Goal: Task Accomplishment & Management: Use online tool/utility

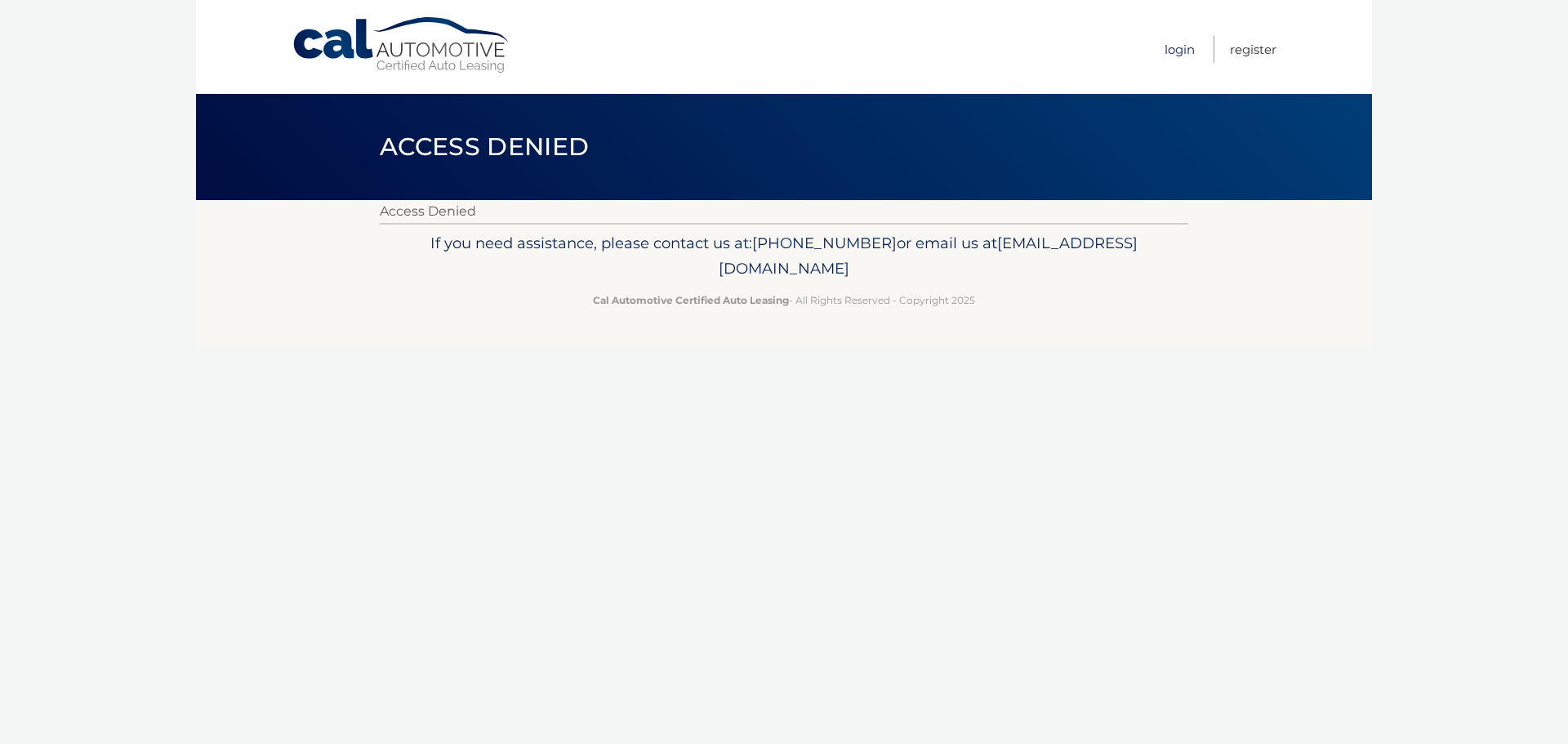
click at [1183, 52] on link "Login" at bounding box center [1180, 50] width 30 height 27
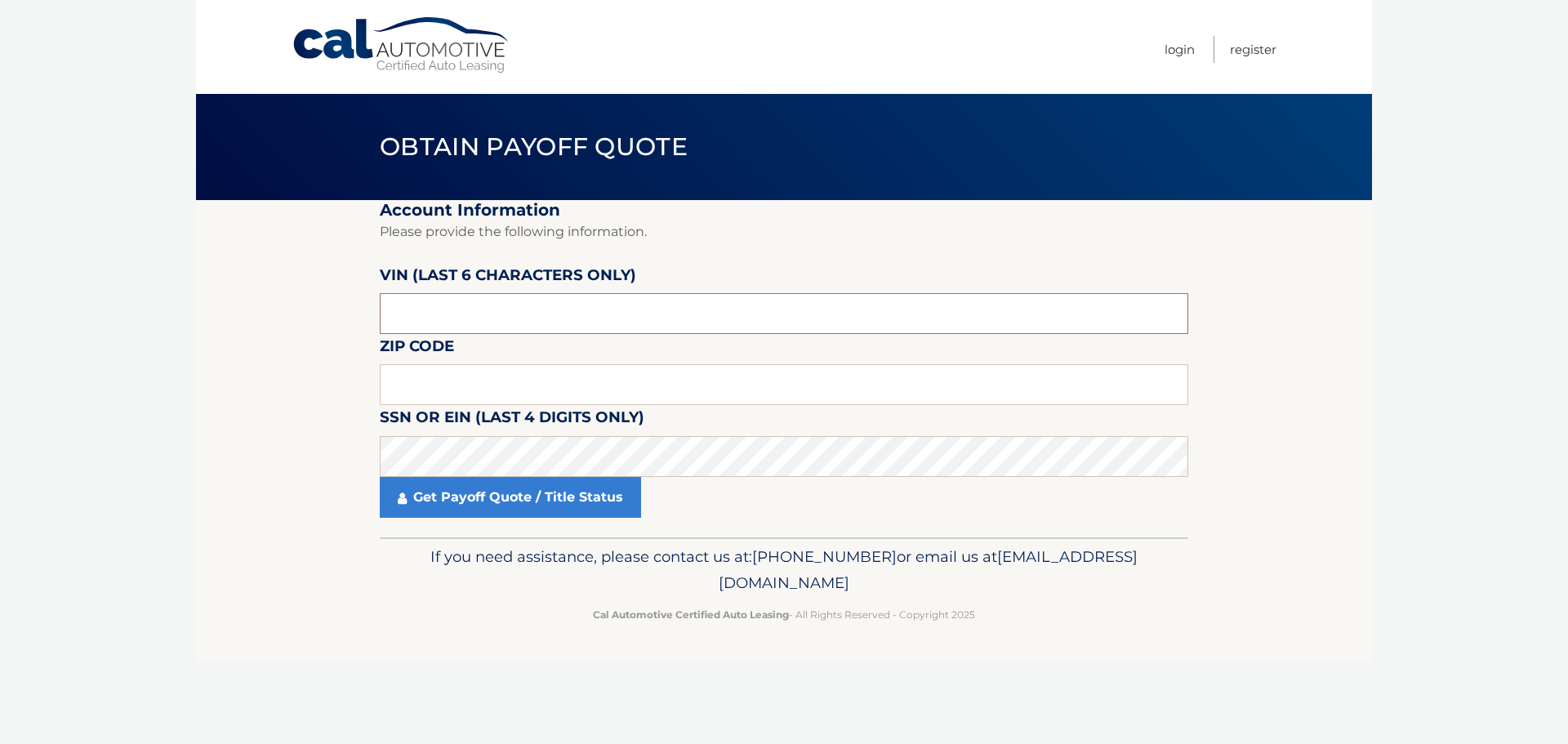
click at [472, 312] on input "text" at bounding box center [784, 314] width 808 height 41
click at [472, 309] on input "text" at bounding box center [784, 314] width 808 height 41
click at [440, 386] on input "text" at bounding box center [784, 385] width 808 height 41
type input "19066"
click at [524, 320] on input "text" at bounding box center [784, 314] width 808 height 41
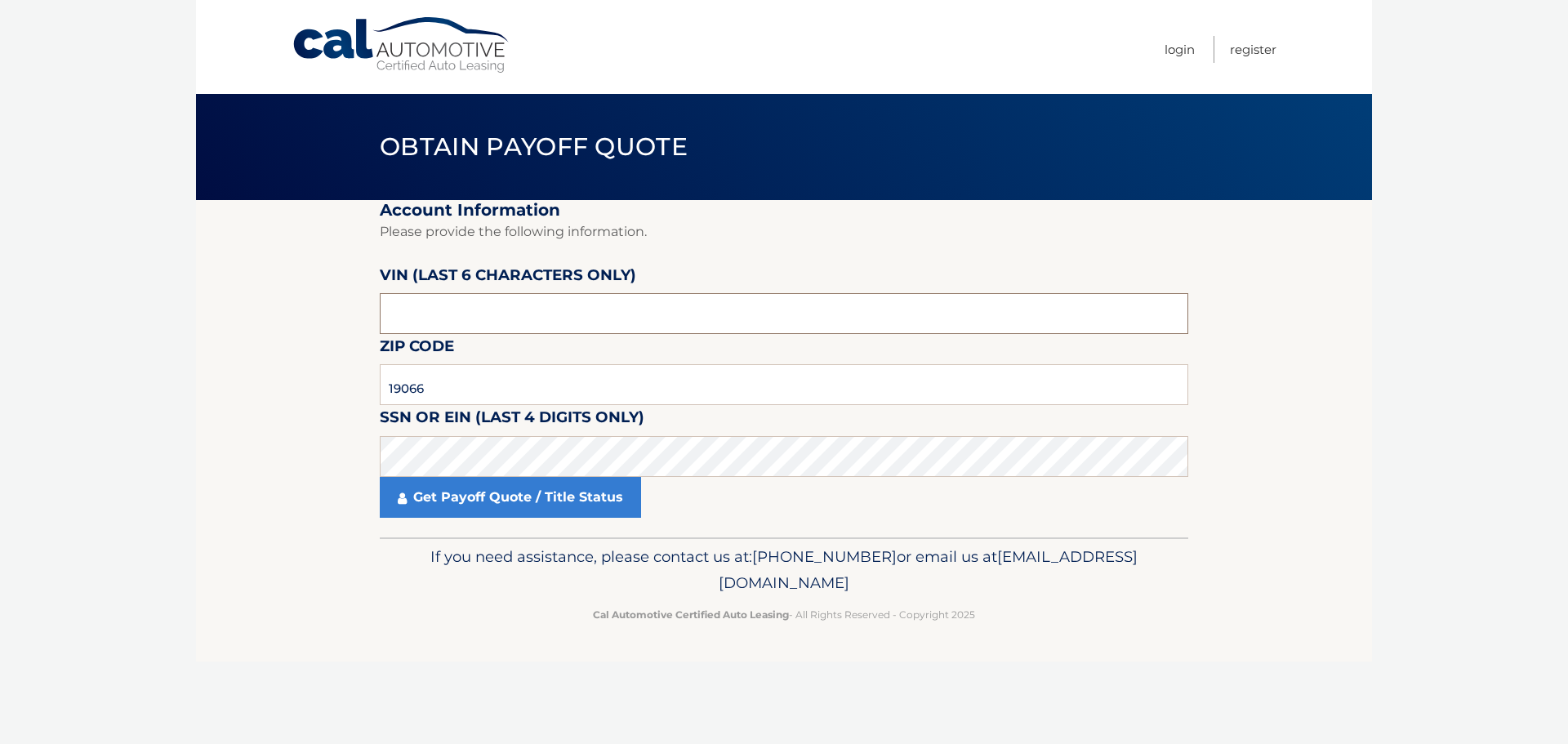
click at [493, 307] on input "text" at bounding box center [784, 314] width 808 height 41
type input "533548"
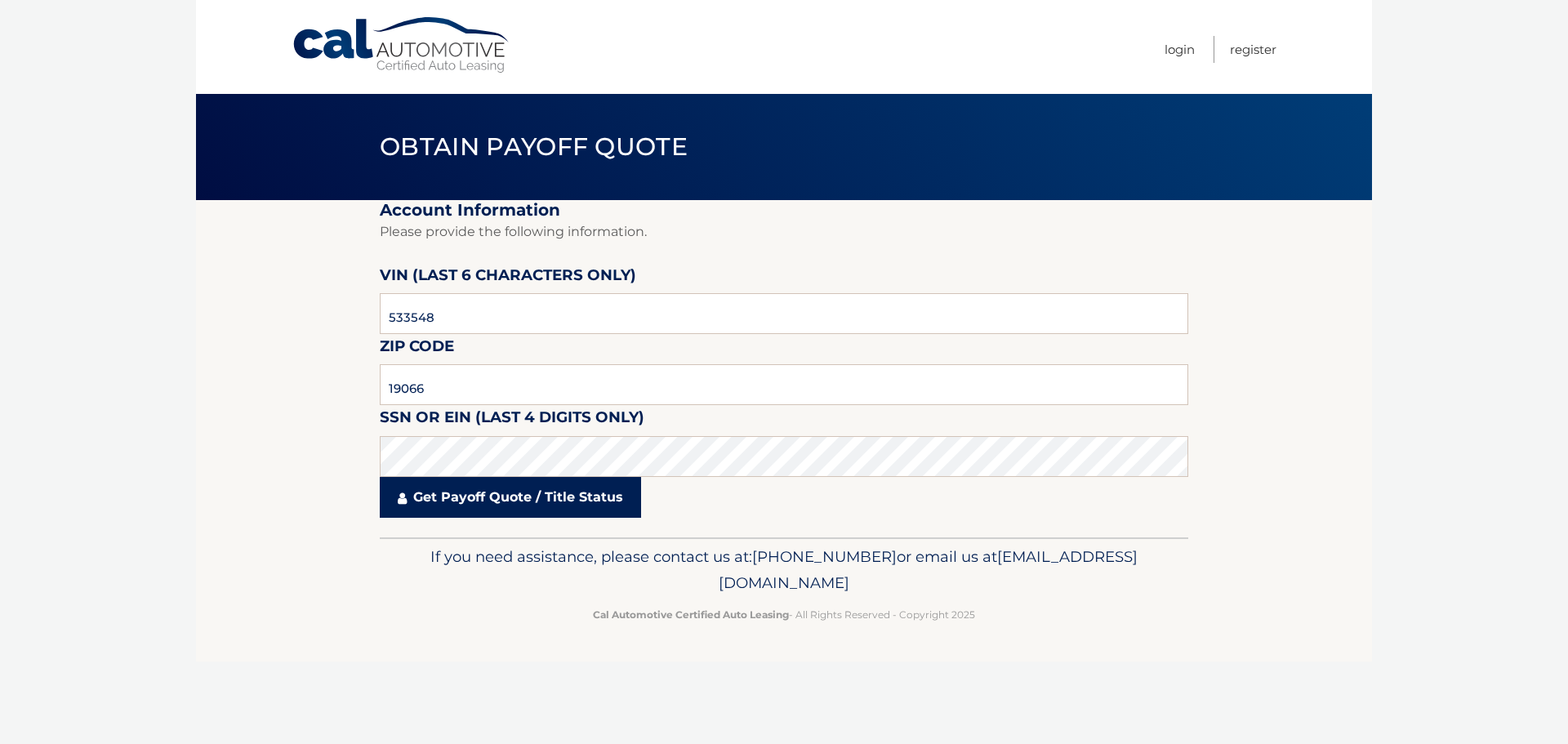
click at [521, 492] on link "Get Payoff Quote / Title Status" at bounding box center [510, 497] width 261 height 41
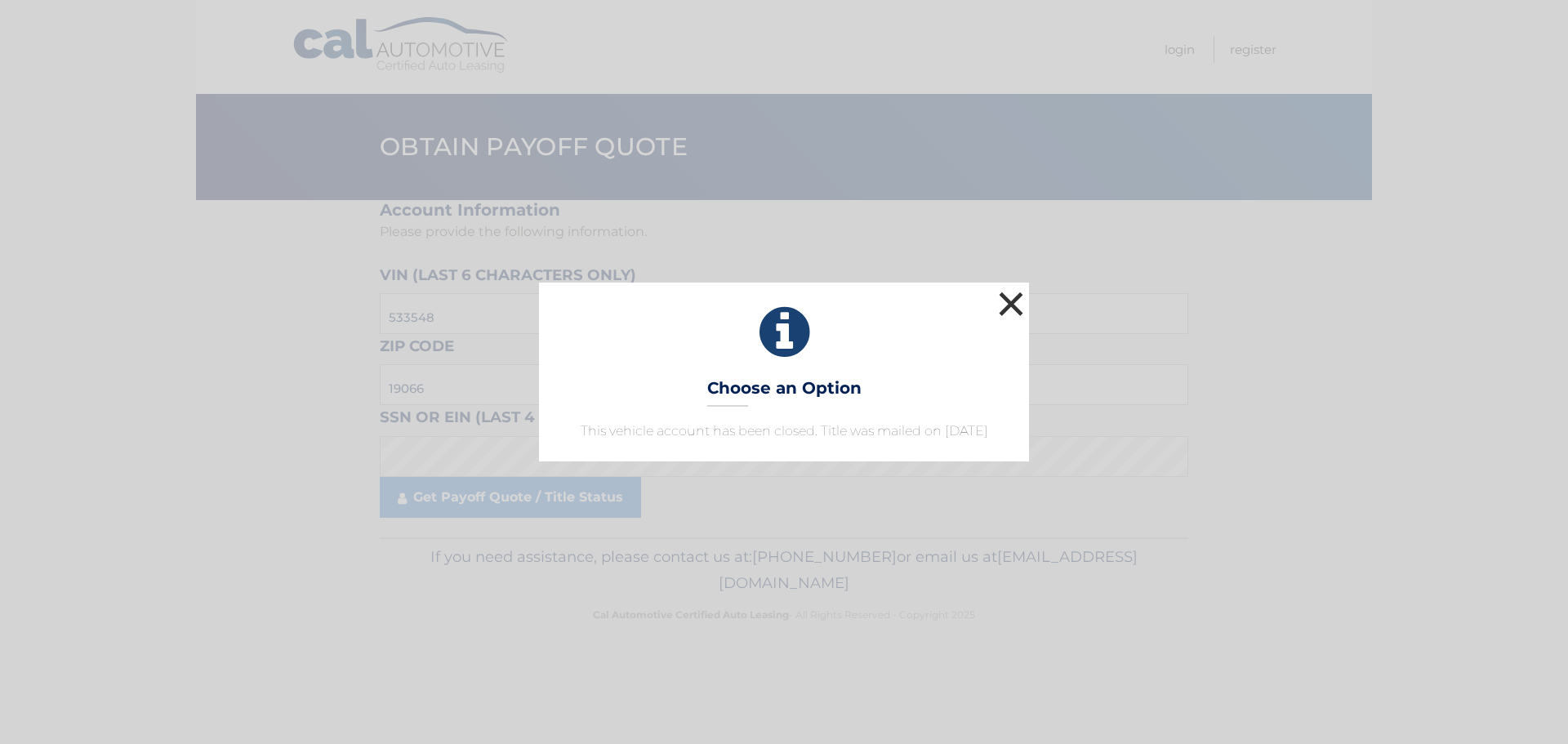
click at [1016, 292] on button "×" at bounding box center [1011, 304] width 33 height 33
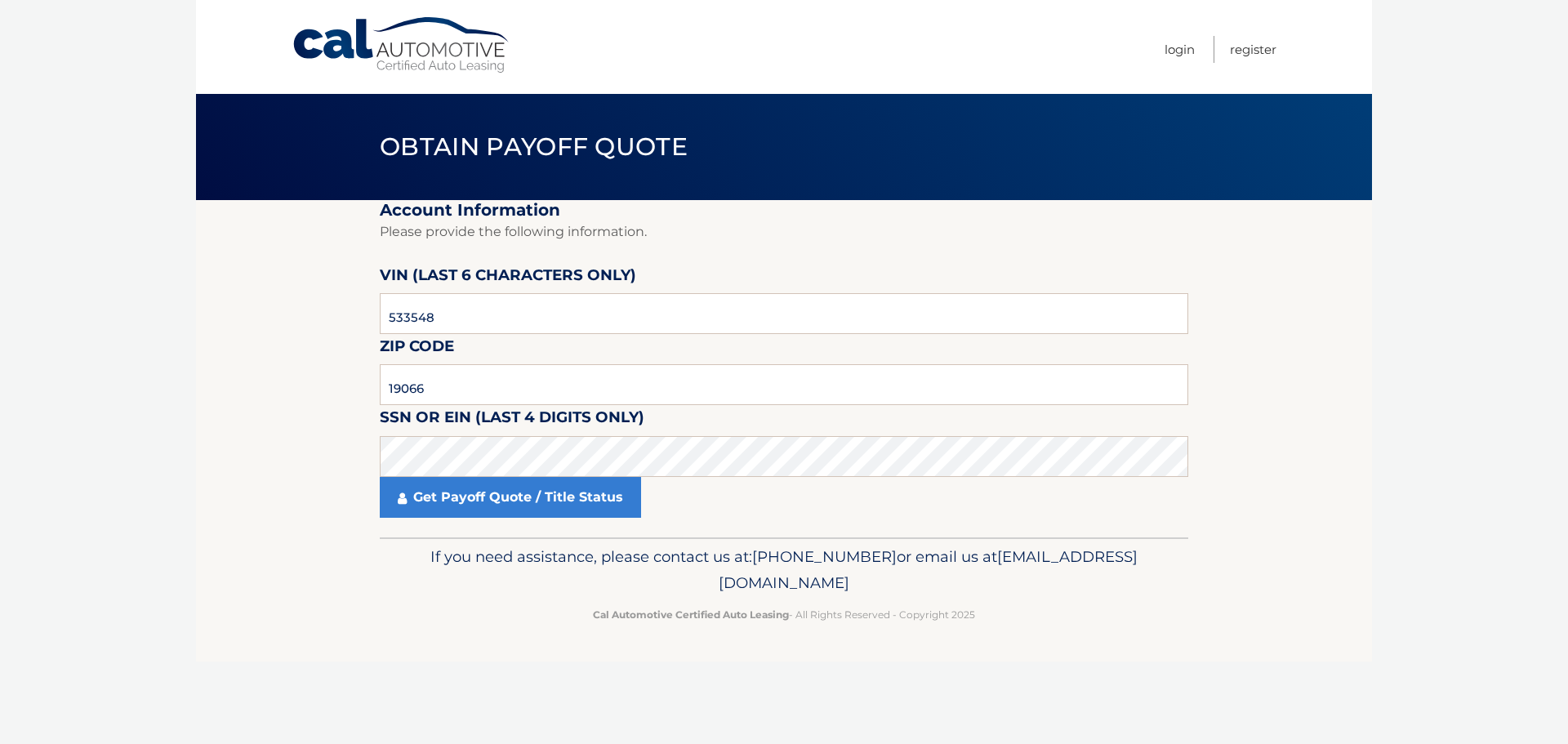
click at [1378, 349] on body "Cal Automotive Menu Login Register Obtain Payoff Quote" at bounding box center [784, 372] width 1568 height 744
